Goal: Task Accomplishment & Management: Use online tool/utility

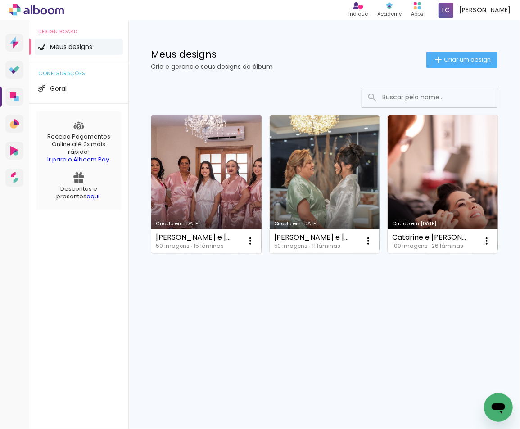
click at [196, 158] on link "Criado em [DATE]" at bounding box center [206, 184] width 110 height 138
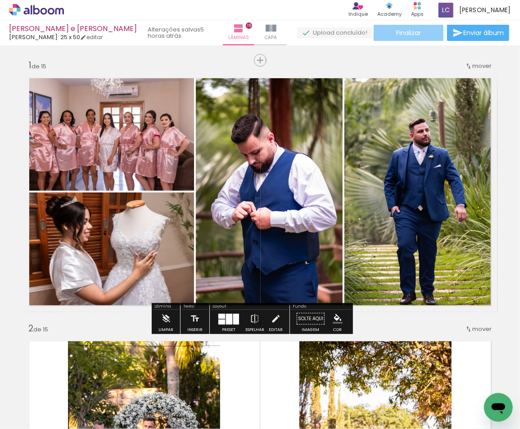
click at [424, 37] on paper-button "Finalizar" at bounding box center [409, 33] width 70 height 16
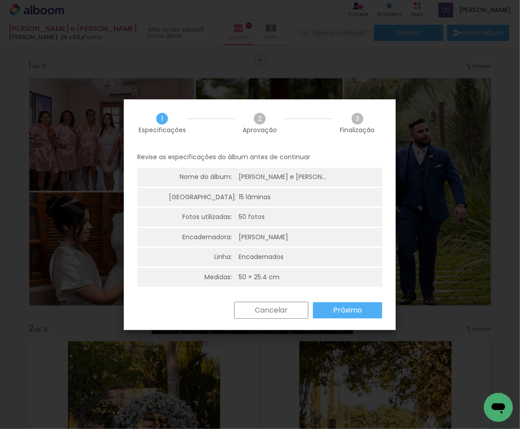
click at [325, 308] on paper-button "Próximo" at bounding box center [347, 310] width 69 height 16
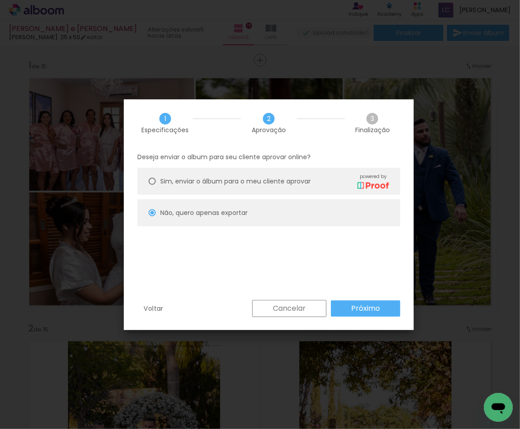
click at [0, 0] on slot "Próximo" at bounding box center [0, 0] width 0 height 0
type input "Alta, 300 DPI"
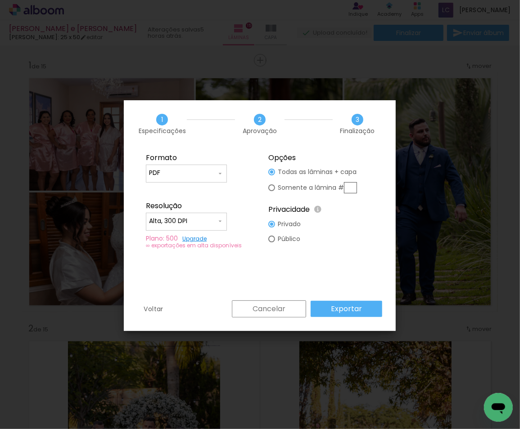
click at [189, 166] on paper-input-container "PDF" at bounding box center [186, 174] width 81 height 18
click at [171, 172] on paper-item "JPG" at bounding box center [186, 171] width 81 height 18
type input "JPG"
click at [0, 0] on slot "Exportar" at bounding box center [0, 0] width 0 height 0
